Goal: Book appointment/travel/reservation

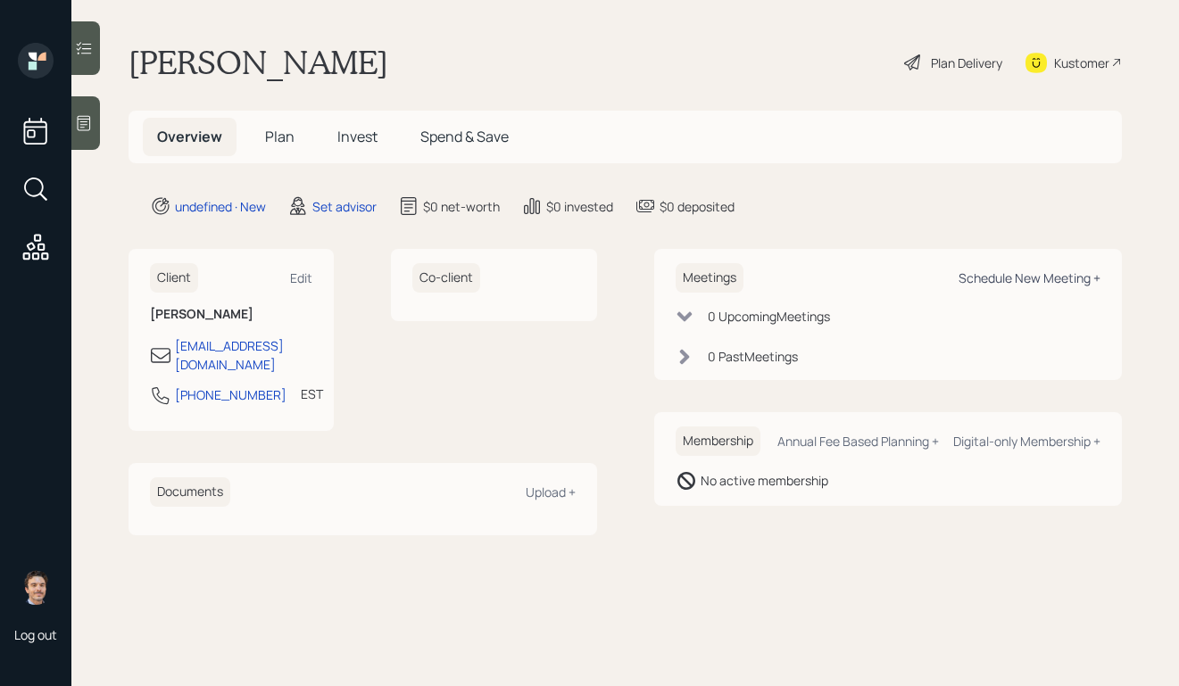
click at [992, 270] on div "Schedule New Meeting +" at bounding box center [1029, 278] width 142 height 17
select select "round-[PERSON_NAME]"
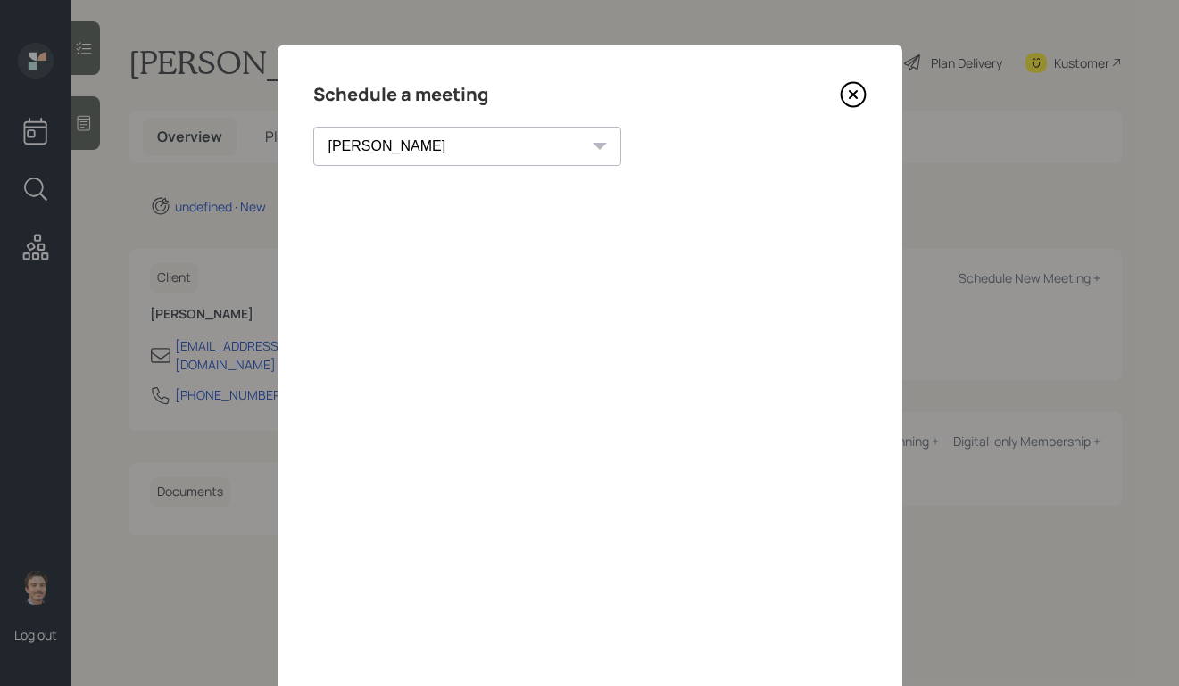
click at [850, 94] on icon at bounding box center [852, 94] width 7 height 7
